Goal: Transaction & Acquisition: Download file/media

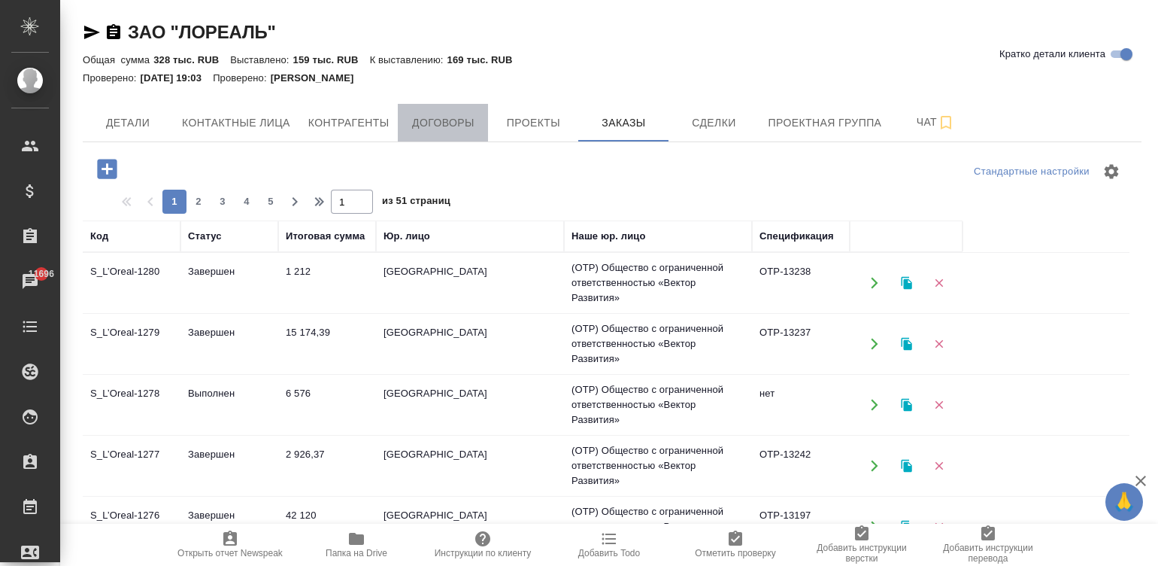
click at [444, 114] on span "Договоры" at bounding box center [443, 123] width 72 height 19
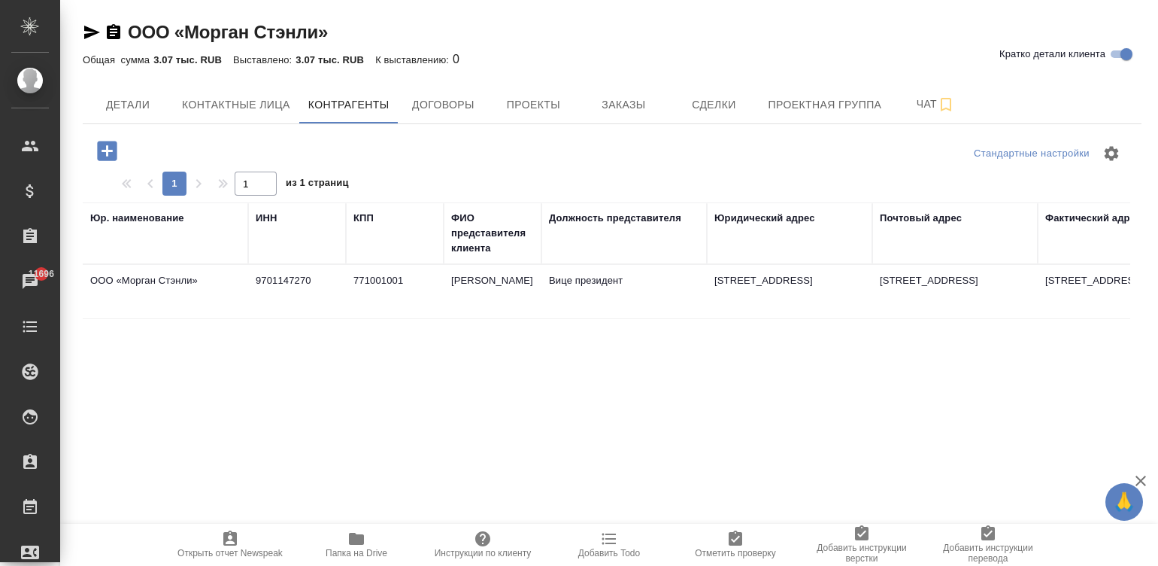
scroll to position [0, 915]
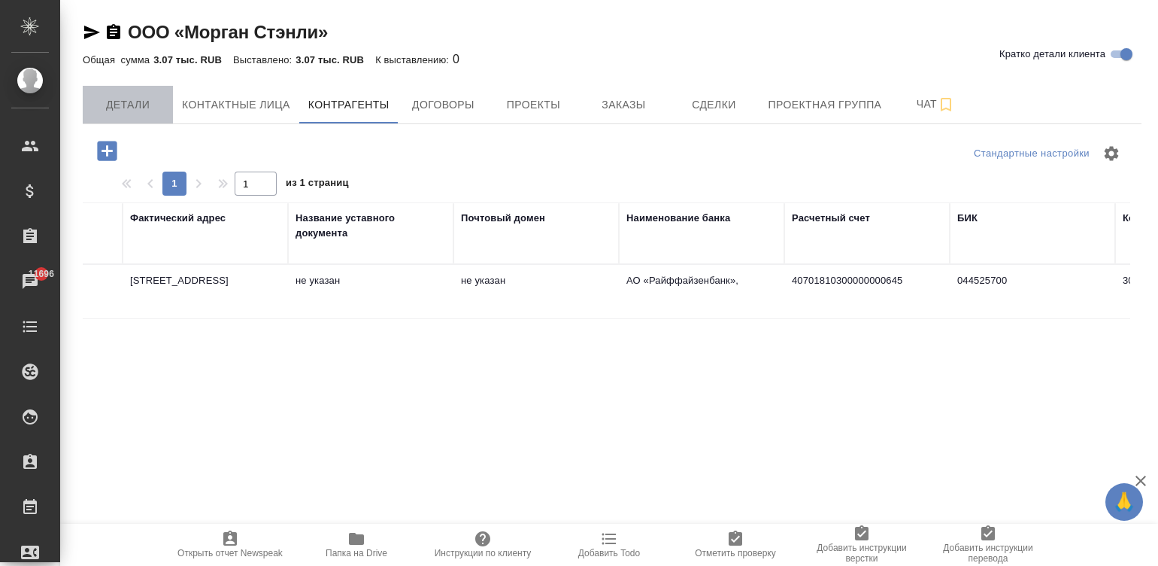
click at [123, 111] on span "Детали" at bounding box center [128, 105] width 72 height 19
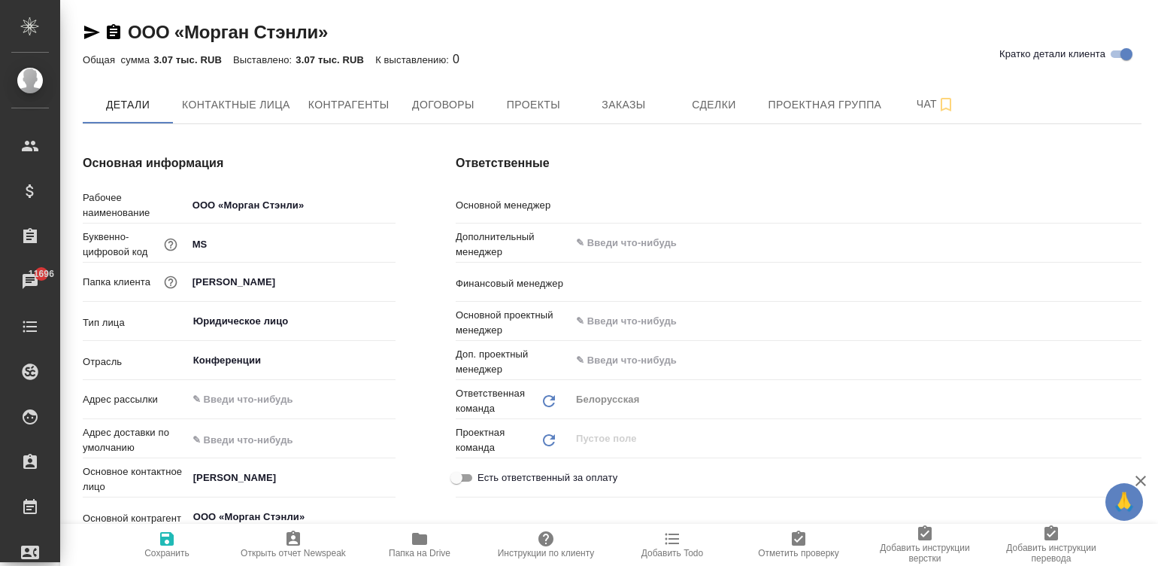
type textarea "x"
type input "Богомолова Анастасия"
type input "[PERSON_NAME]"
type textarea "x"
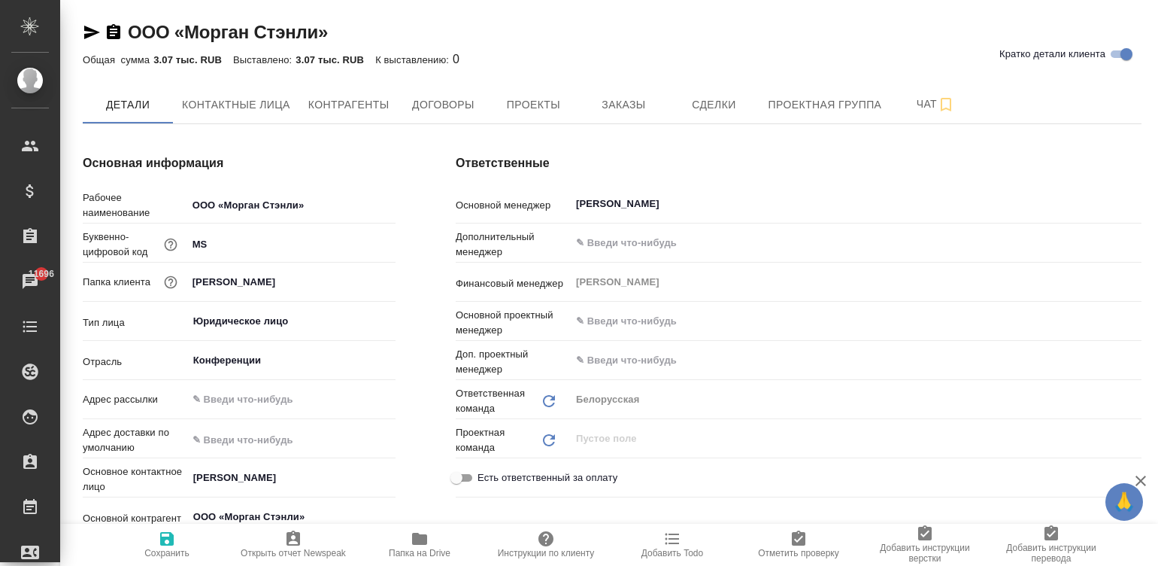
type textarea "x"
click at [426, 276] on div "Ответственные Основной менеджер Богомолова Анастасия ​ Дополнительный менеджер …" at bounding box center [799, 433] width 746 height 618
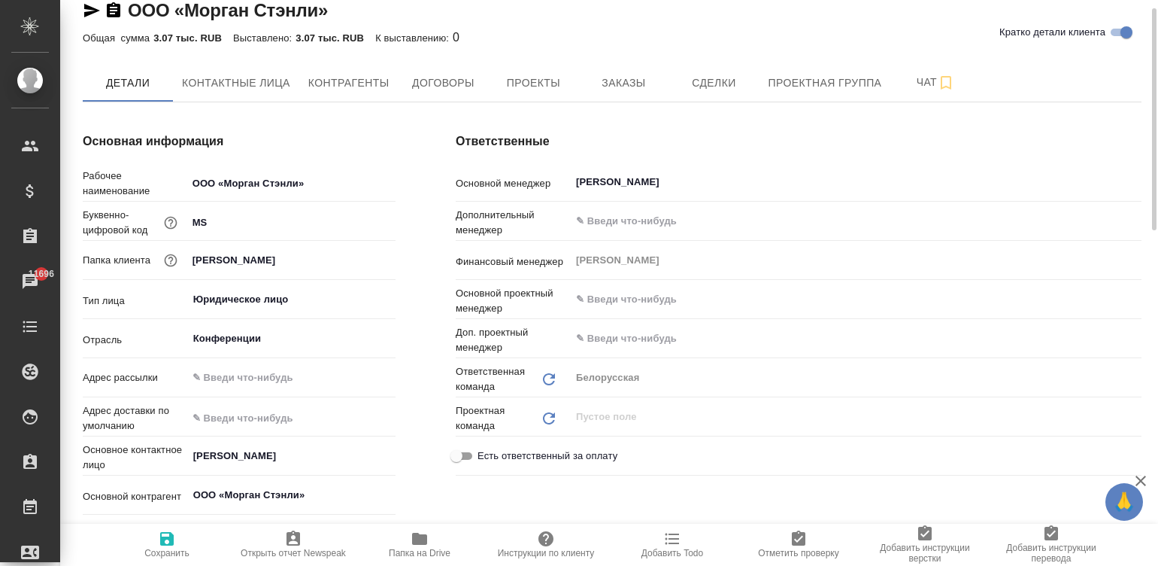
click at [399, 354] on div "Основная информация Рабочее наименование ООО «Морган Стэнли» Буквенно-цифровой …" at bounding box center [239, 411] width 373 height 618
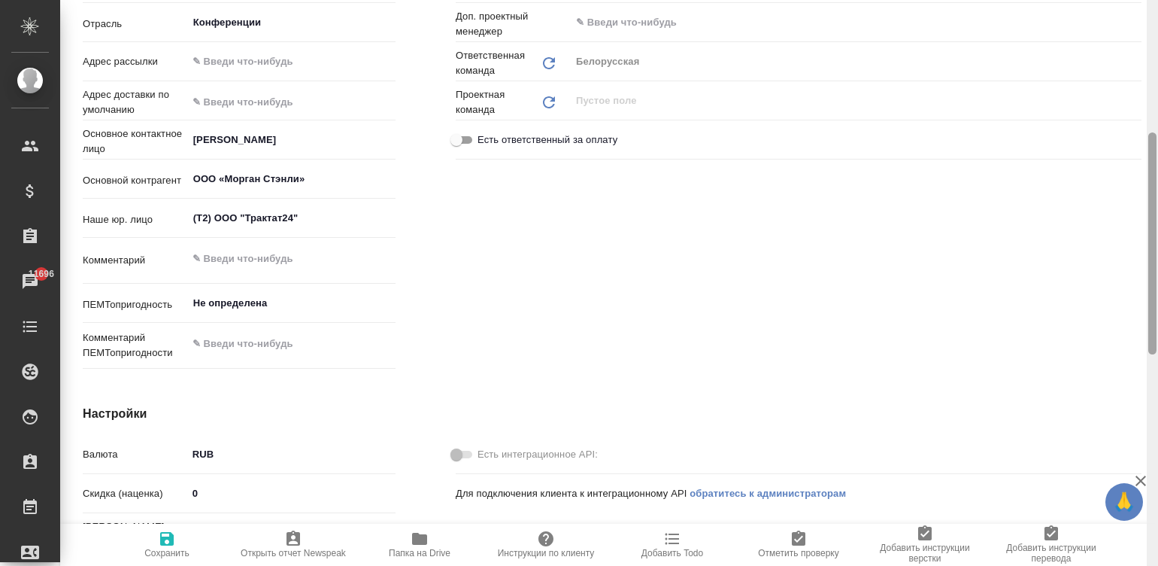
scroll to position [0, 0]
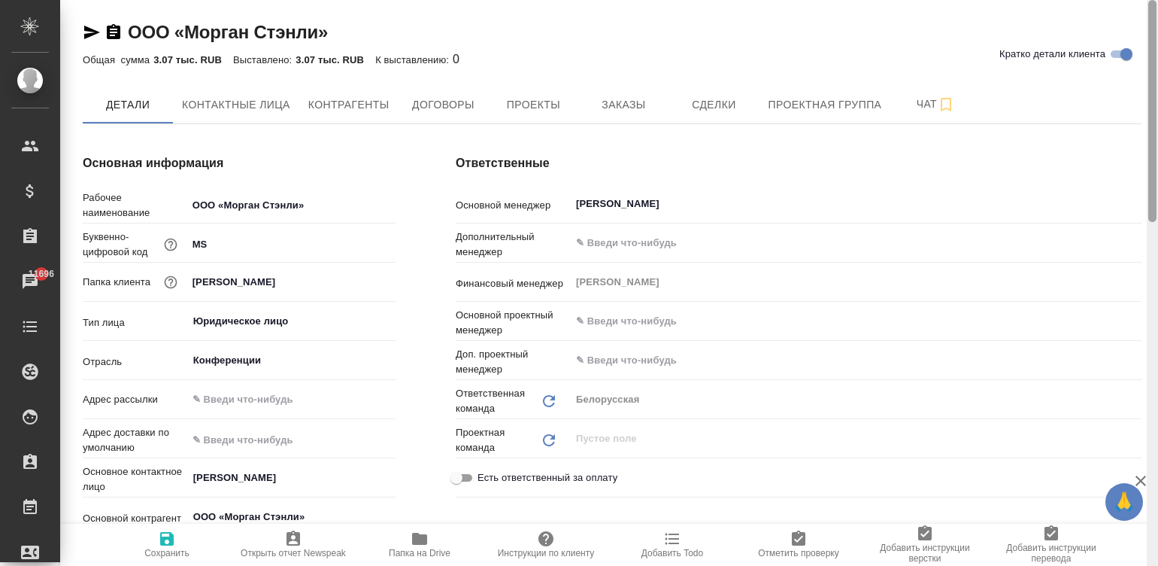
click at [1151, 44] on div at bounding box center [1152, 283] width 11 height 566
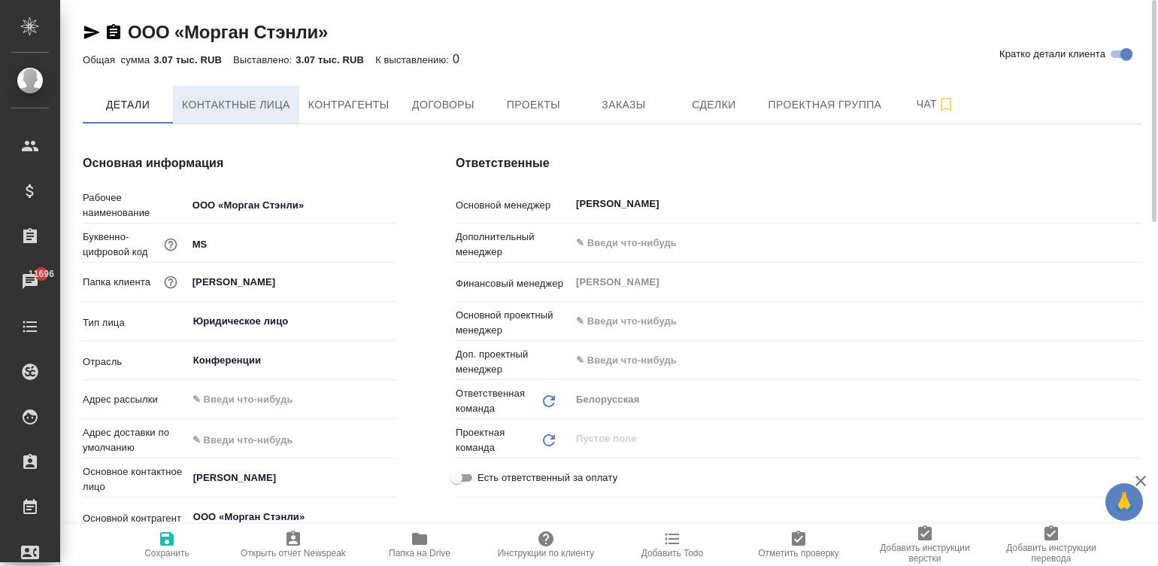
click at [251, 105] on span "Контактные лица" at bounding box center [236, 105] width 108 height 19
select select "RU"
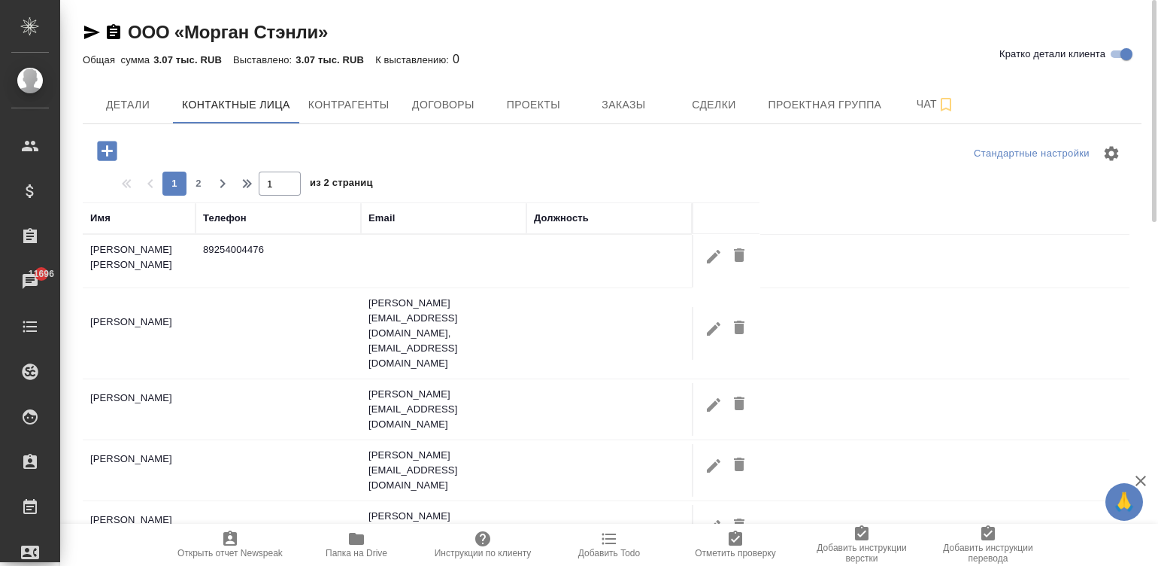
click at [487, 304] on td "valeriya.volodicheva@morganstanley.com, e_valeria_a@mail.ru" at bounding box center [443, 333] width 165 height 90
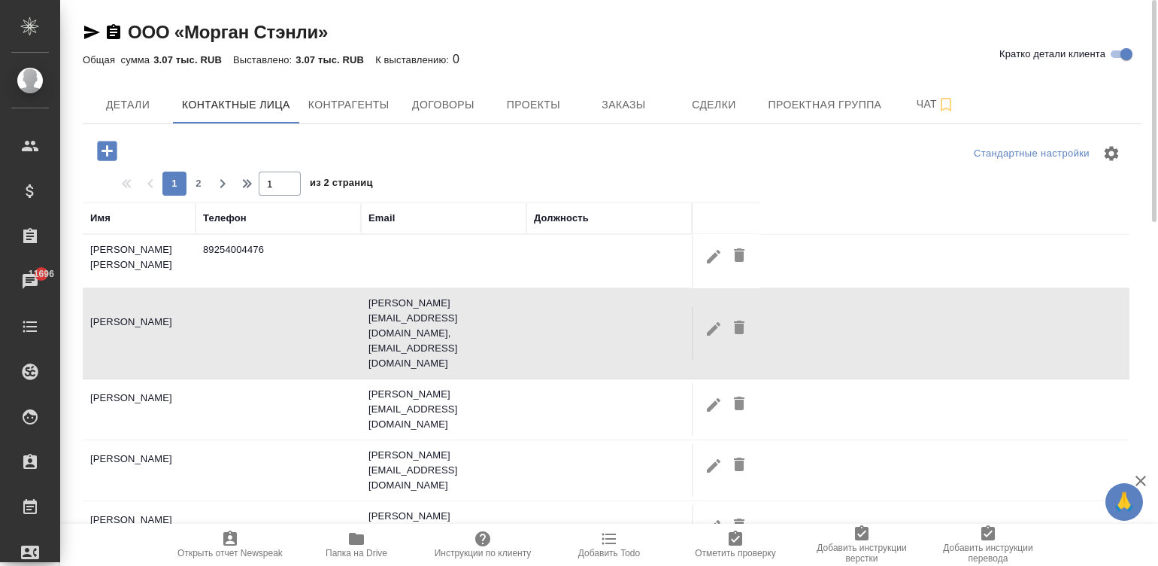
click at [487, 304] on td "valeriya.volodicheva@morganstanley.com, e_valeria_a@mail.ru" at bounding box center [443, 333] width 165 height 90
click at [338, 113] on span "Контрагенты" at bounding box center [348, 105] width 81 height 19
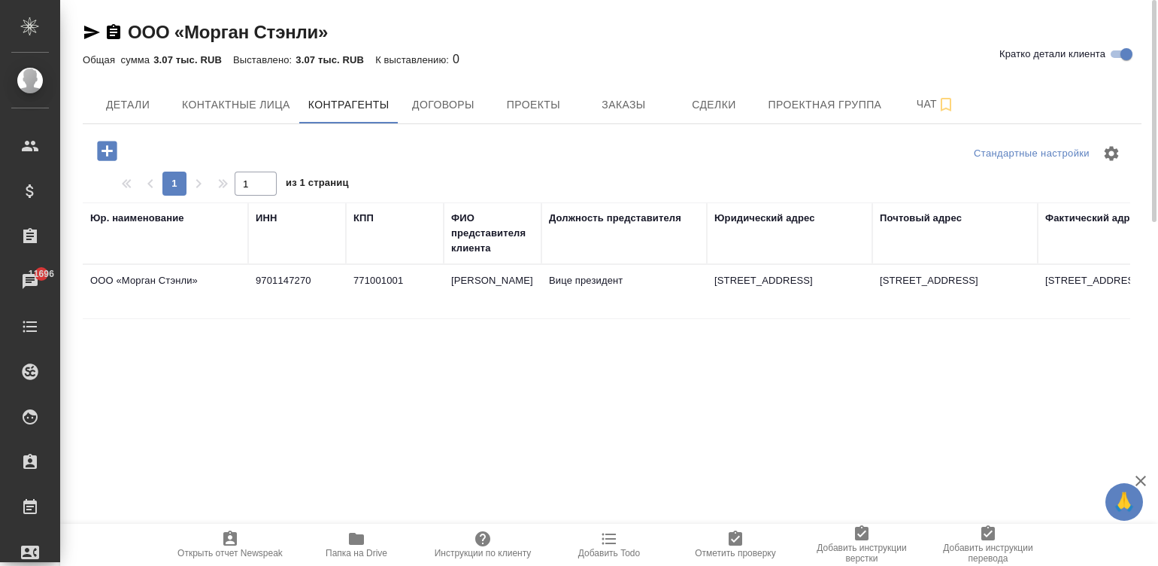
scroll to position [0, 915]
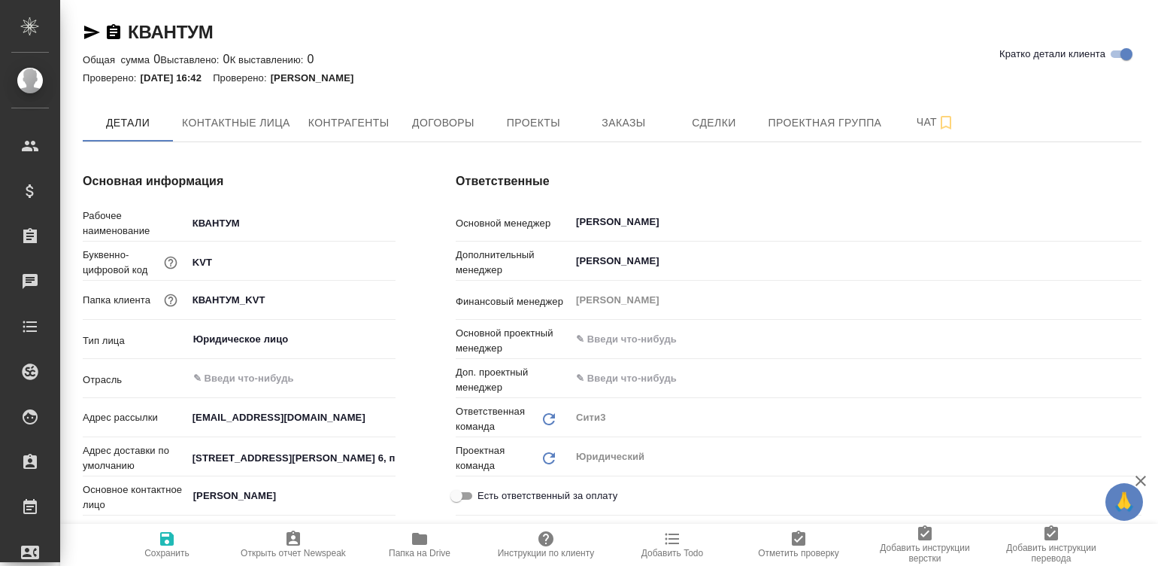
type textarea "x"
click at [433, 120] on span "Договоры" at bounding box center [443, 123] width 72 height 19
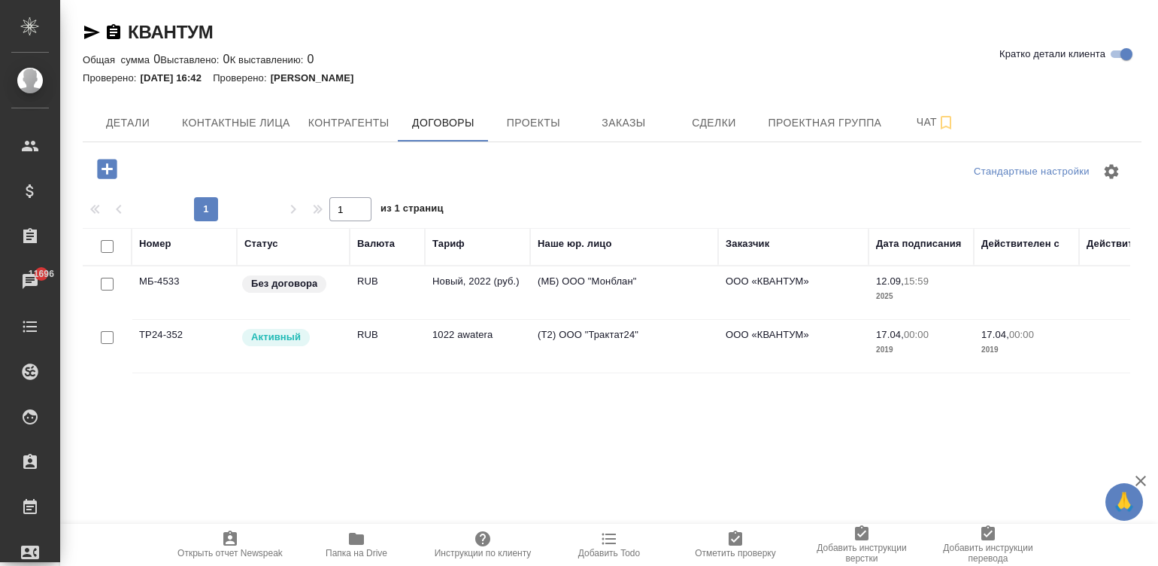
click at [562, 282] on td "(МБ) ООО "Монблан"" at bounding box center [624, 292] width 188 height 53
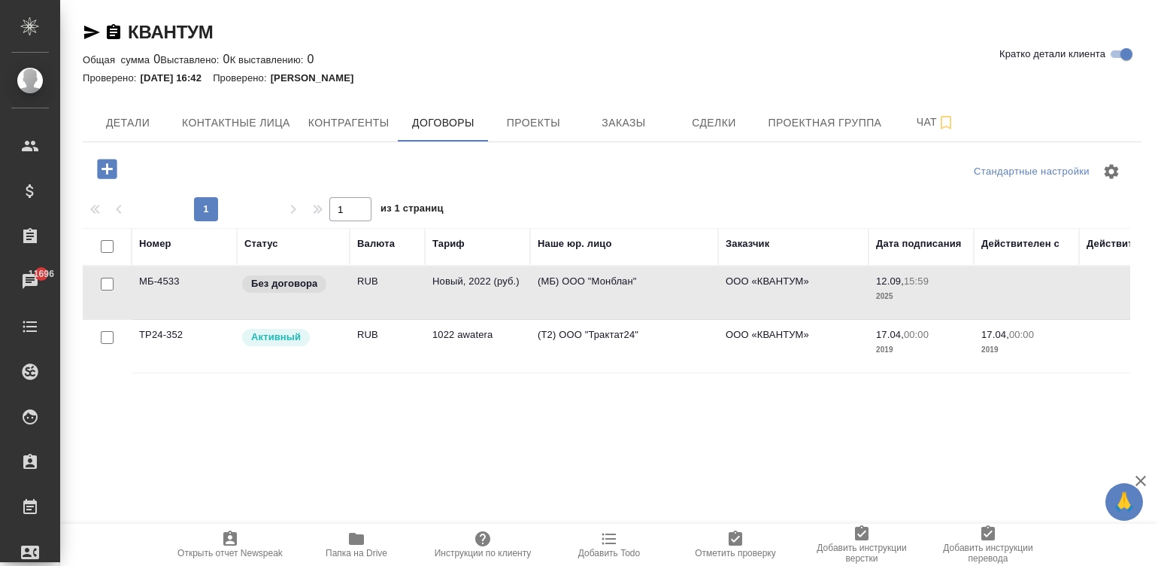
click at [562, 282] on td "(МБ) ООО "Монблан"" at bounding box center [624, 292] width 188 height 53
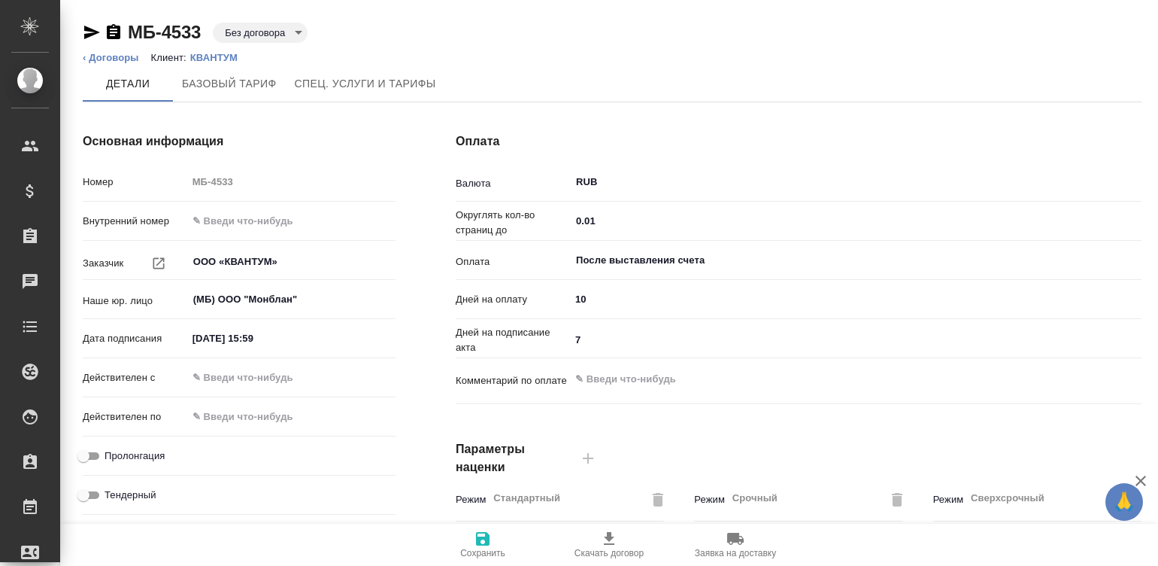
type input "Новый, 2022 (руб.)"
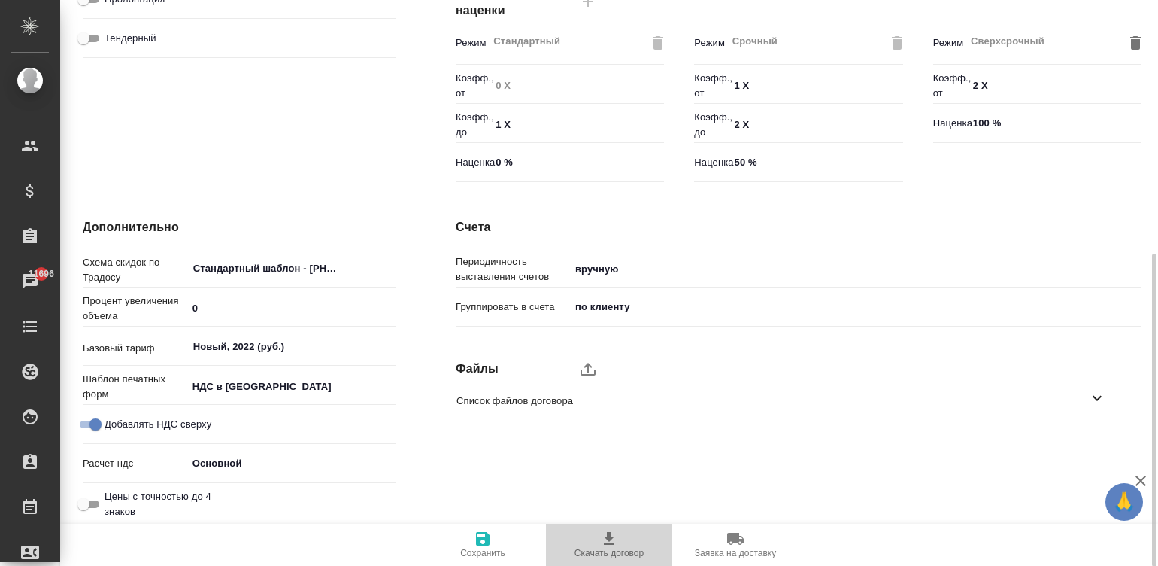
click at [605, 548] on span "Скачать договор" at bounding box center [609, 553] width 69 height 11
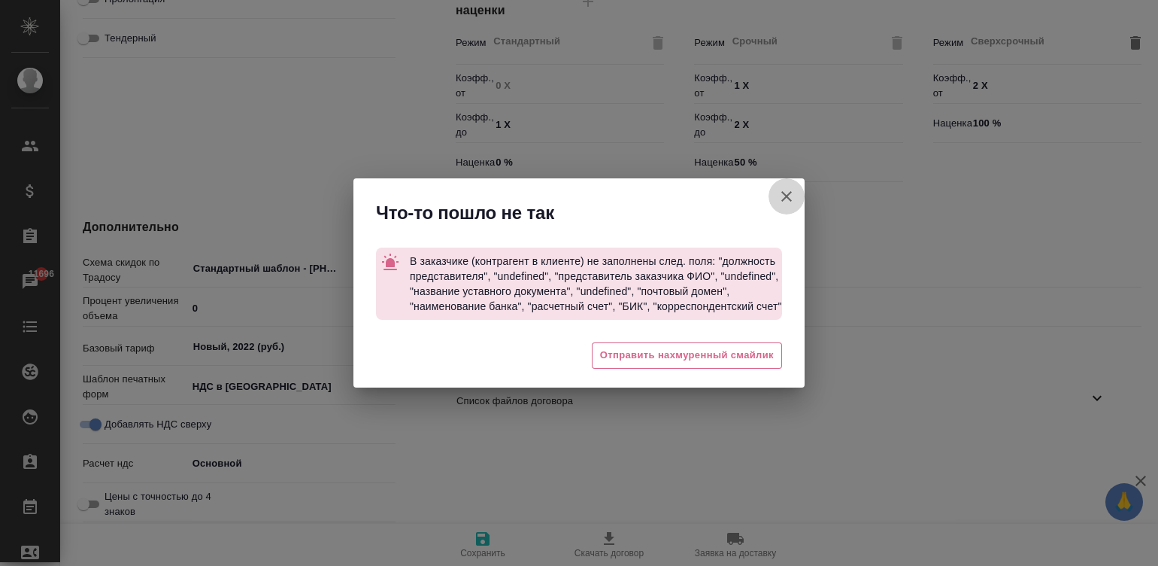
click at [781, 195] on icon "button" at bounding box center [787, 196] width 18 height 18
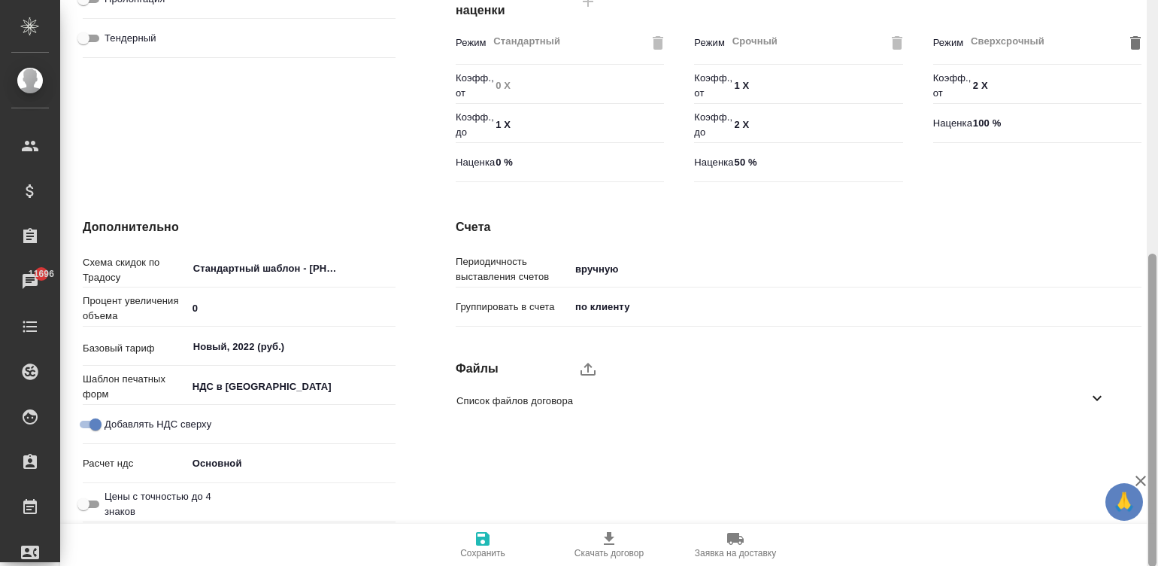
scroll to position [0, 0]
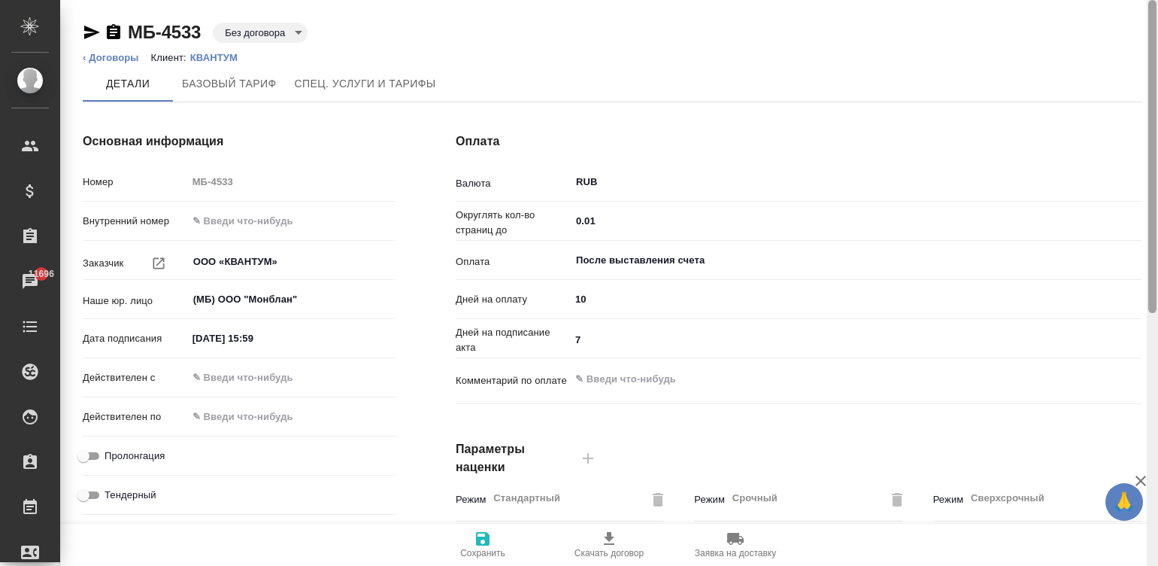
click at [1151, 26] on div at bounding box center [1152, 283] width 11 height 566
click at [196, 56] on p "КВАНТУМ" at bounding box center [219, 57] width 59 height 11
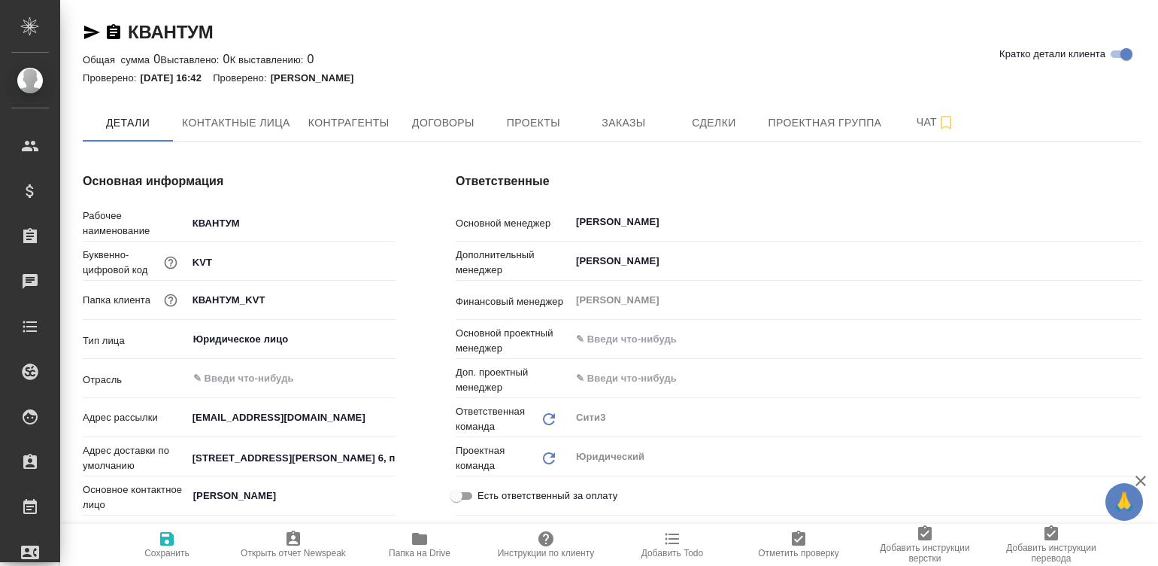
type textarea "x"
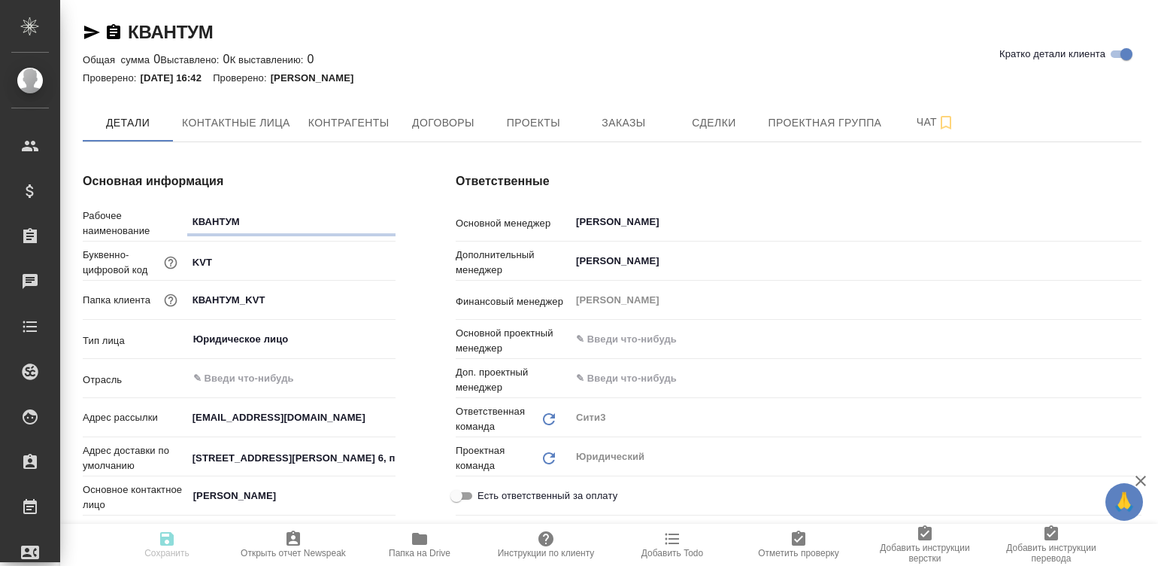
type textarea "x"
click at [324, 120] on span "Контрагенты" at bounding box center [348, 123] width 81 height 19
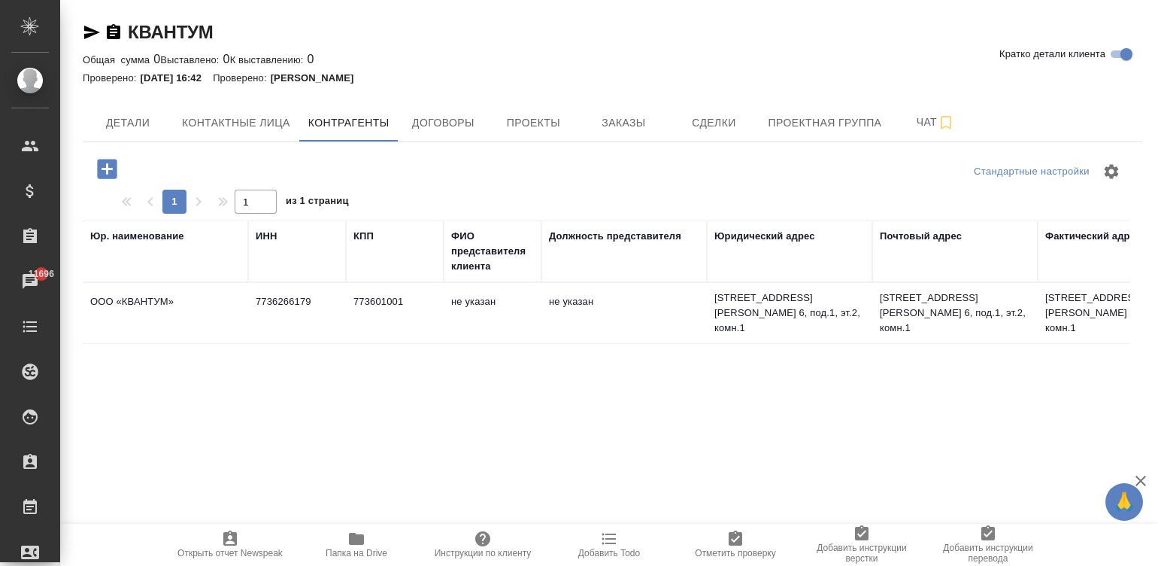
click at [705, 351] on div "Стандартные настройки 1 1 из 1 страниц Юр. наименование ИНН КПП ФИО представите…" at bounding box center [612, 425] width 1059 height 566
click at [102, 129] on span "Детали" at bounding box center [128, 123] width 72 height 19
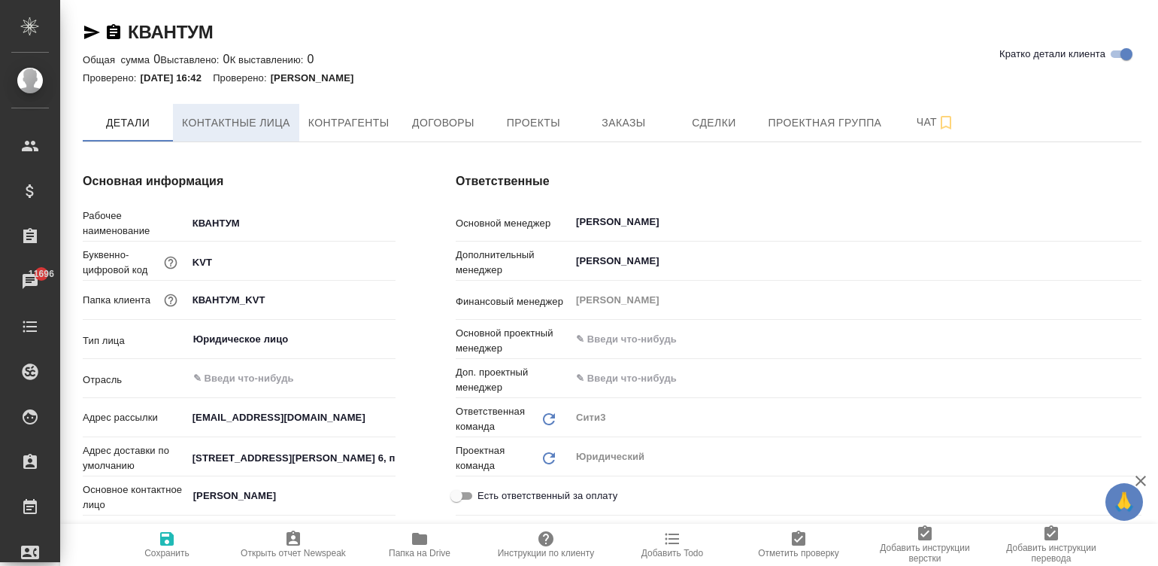
type textarea "x"
click at [220, 114] on span "Контактные лица" at bounding box center [236, 123] width 108 height 19
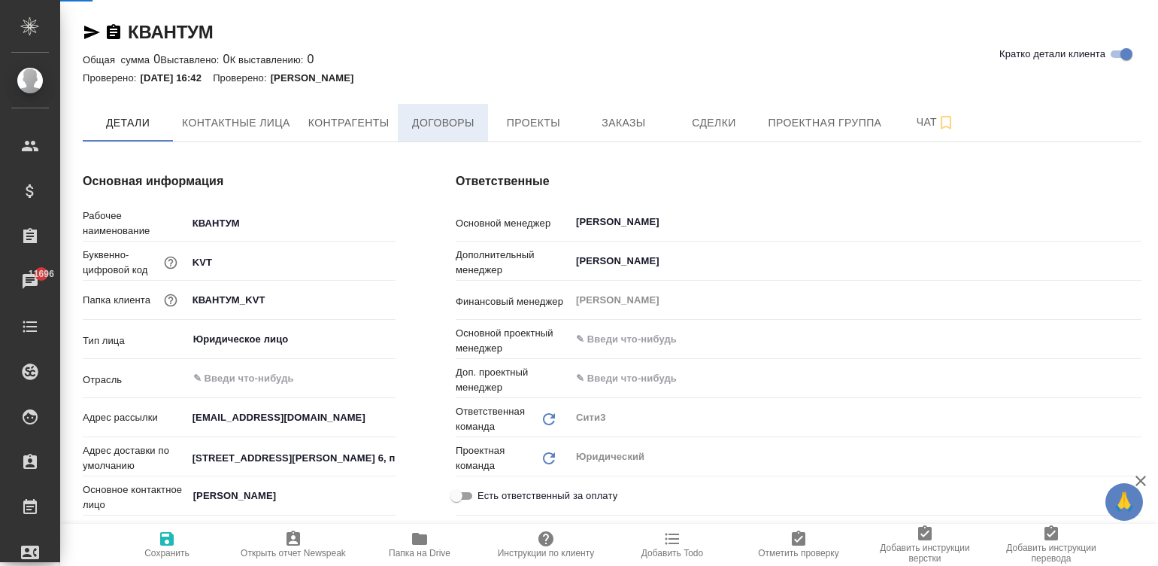
select select "RU"
